Goal: Download file/media

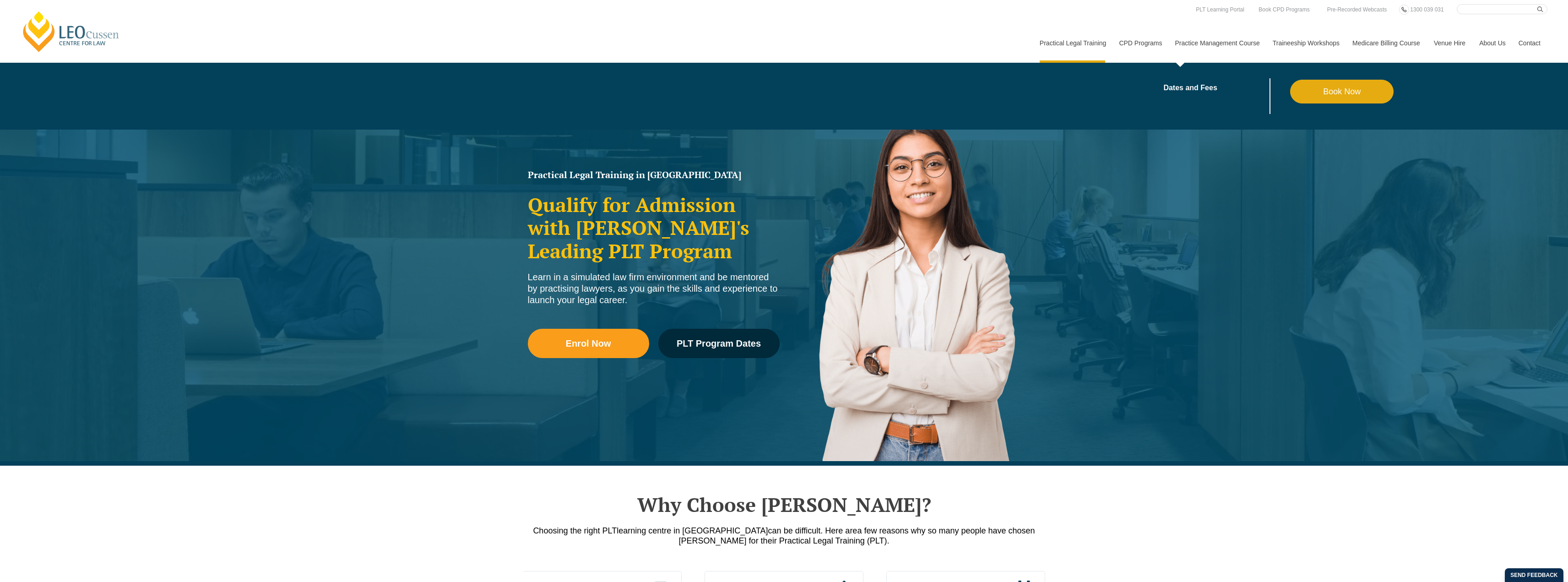
click at [1193, 41] on link "Practice Management Course" at bounding box center [1217, 43] width 97 height 40
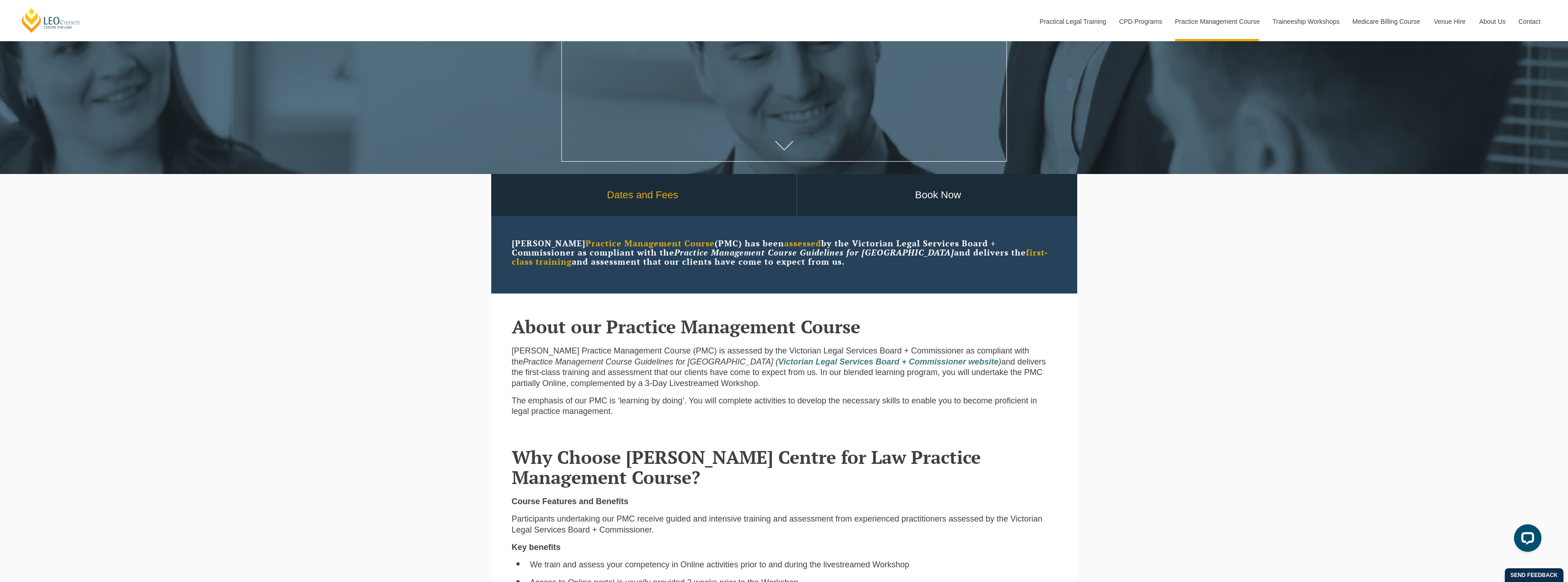
click at [641, 197] on link "Dates and Fees" at bounding box center [642, 195] width 307 height 43
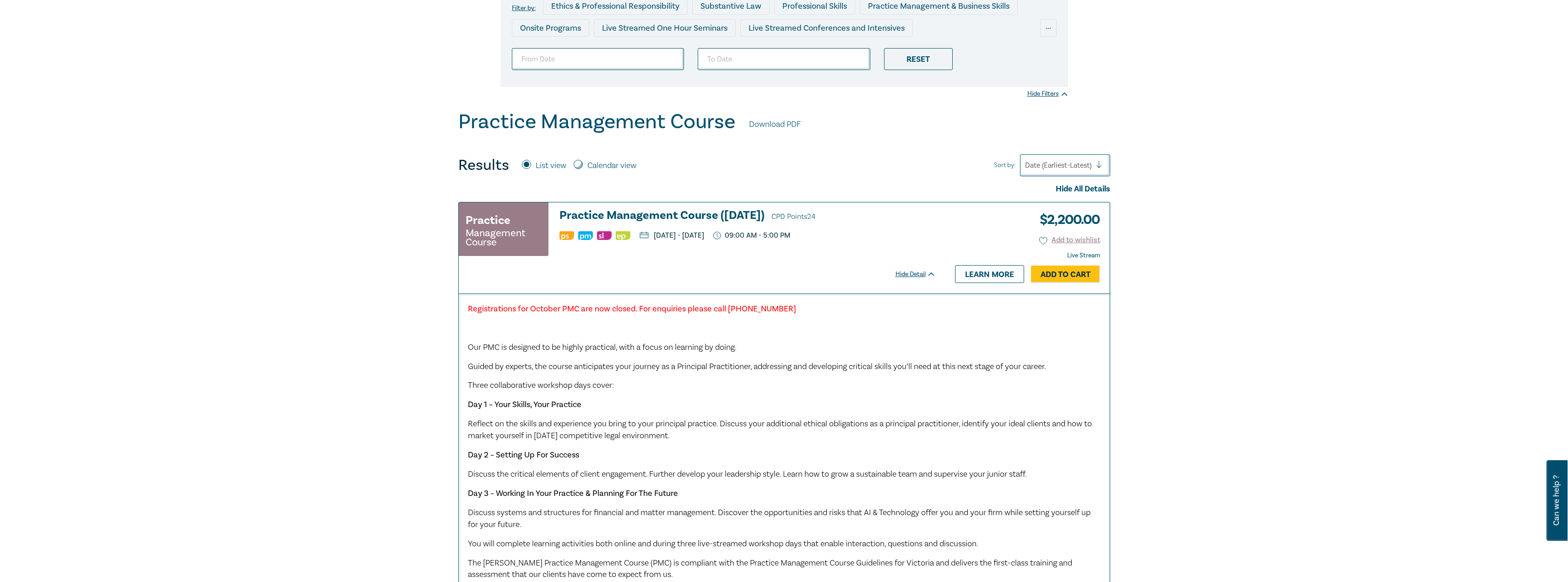
scroll to position [183, 0]
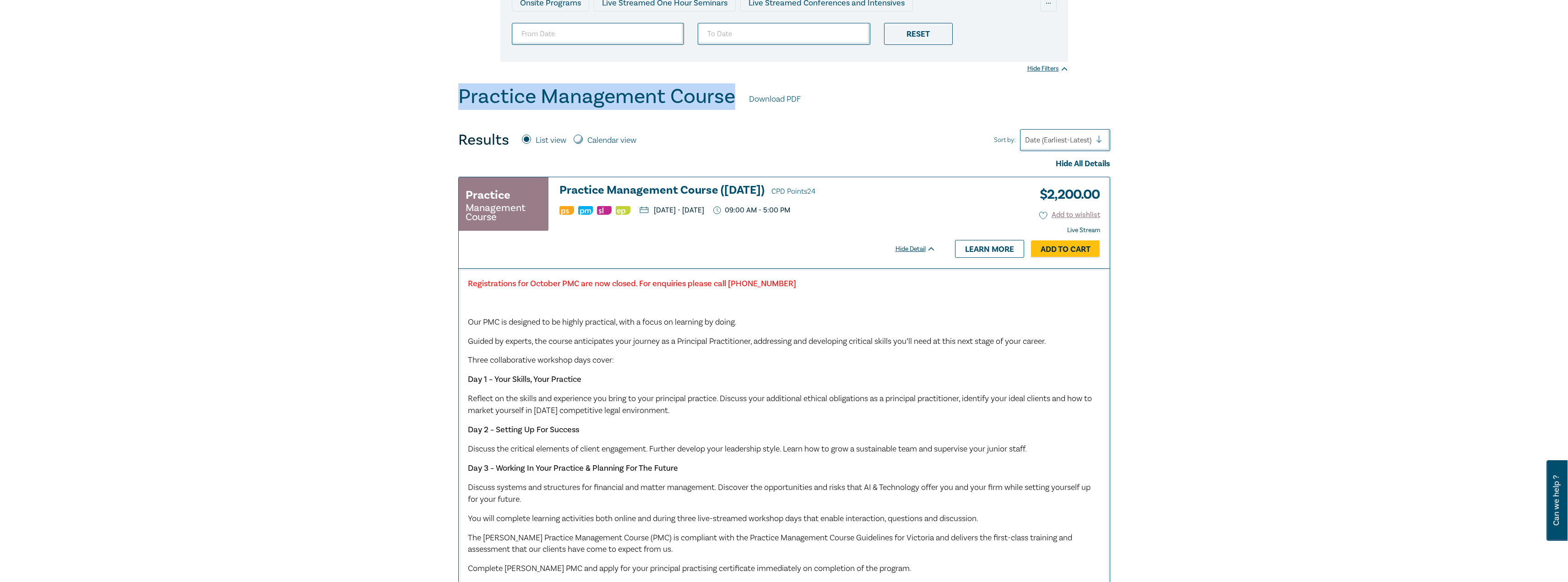
drag, startPoint x: 733, startPoint y: 97, endPoint x: 461, endPoint y: 103, distance: 272.1
click at [461, 103] on h1 "Practice Management Course" at bounding box center [597, 96] width 277 height 24
click at [743, 96] on div "Practice Management Course Download PDF" at bounding box center [784, 99] width 652 height 29
